Goal: Information Seeking & Learning: Learn about a topic

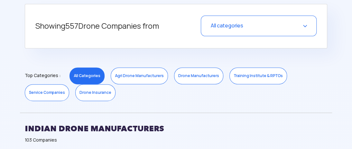
scroll to position [464, 0]
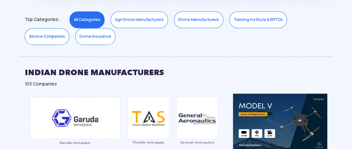
click at [183, 21] on link "Drone Manufacturers" at bounding box center [198, 19] width 49 height 17
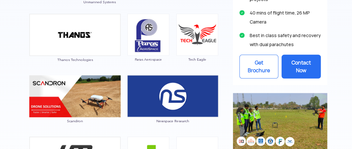
scroll to position [669, 0]
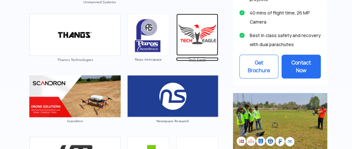
click at [192, 38] on img at bounding box center [198, 35] width 42 height 42
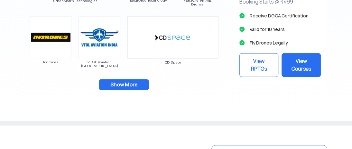
scroll to position [851, 0]
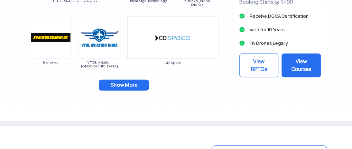
click at [120, 81] on button "Show More" at bounding box center [124, 85] width 50 height 11
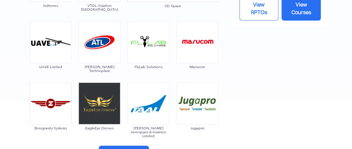
scroll to position [908, 0]
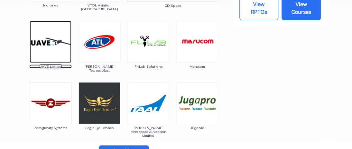
click at [45, 37] on img at bounding box center [51, 42] width 42 height 42
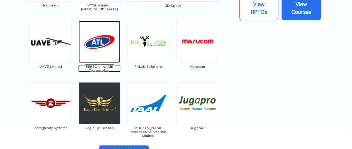
click at [100, 36] on img at bounding box center [100, 42] width 42 height 42
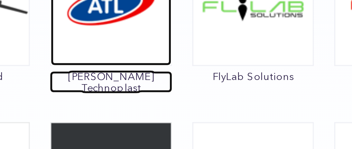
click at [104, 41] on img at bounding box center [100, 42] width 42 height 42
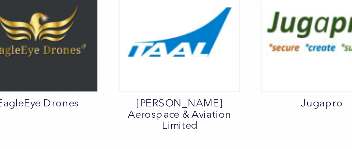
click at [149, 123] on div "[PERSON_NAME] Aerospace & Aviation Limited" at bounding box center [148, 109] width 43 height 55
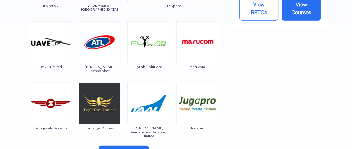
scroll to position [998, 0]
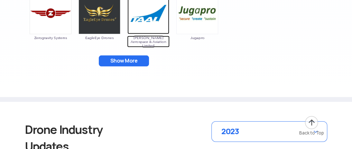
click at [150, 16] on img at bounding box center [149, 13] width 42 height 42
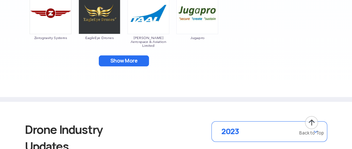
click at [118, 59] on button "Show More" at bounding box center [124, 60] width 50 height 11
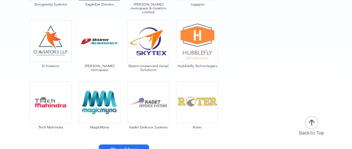
scroll to position [1043, 0]
